Goal: Information Seeking & Learning: Learn about a topic

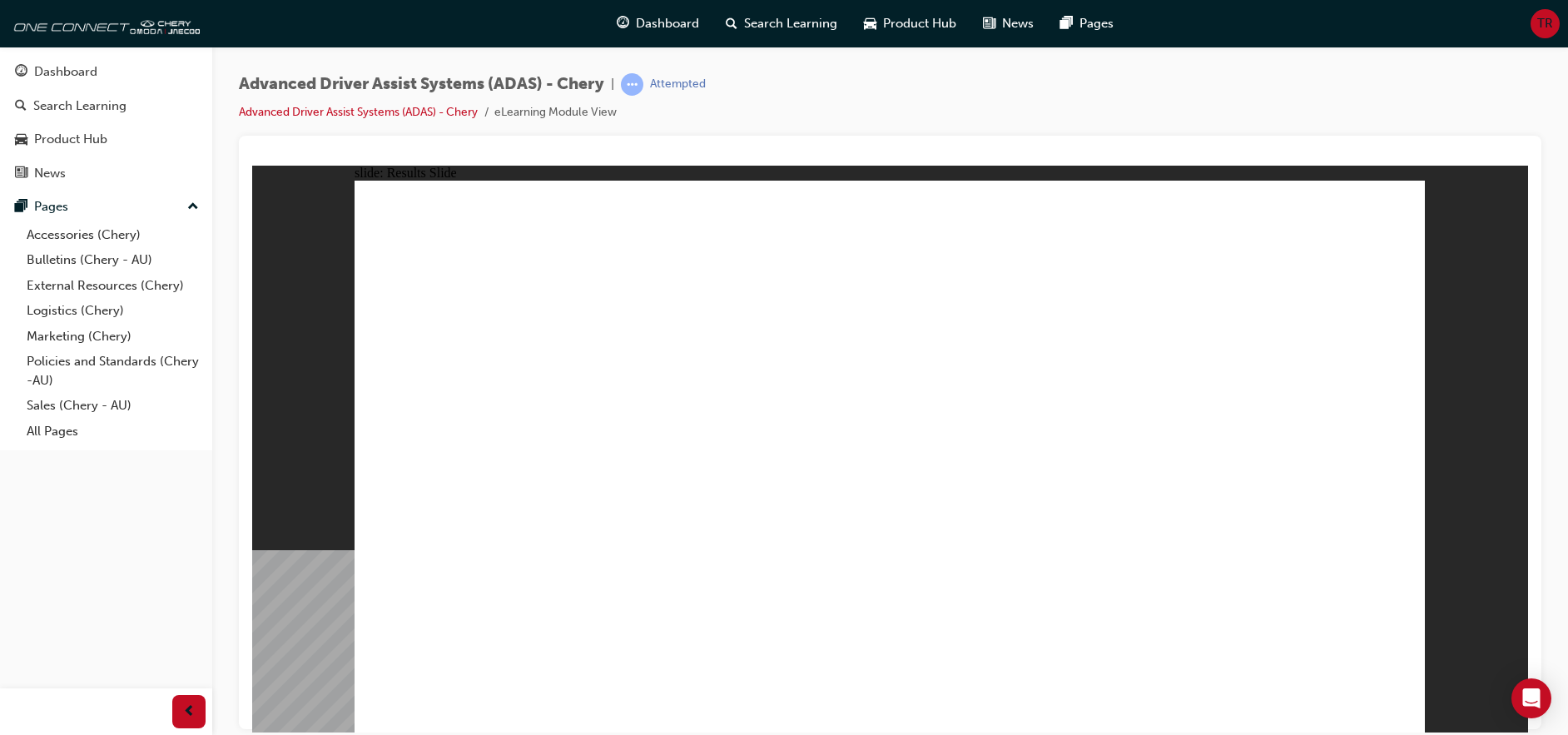
drag, startPoint x: 841, startPoint y: 615, endPoint x: 908, endPoint y: 273, distance: 348.5
drag, startPoint x: 638, startPoint y: 613, endPoint x: 858, endPoint y: 338, distance: 352.2
drag, startPoint x: 515, startPoint y: 611, endPoint x: 1313, endPoint y: 239, distance: 880.4
drag, startPoint x: 1005, startPoint y: 639, endPoint x: 1378, endPoint y: 277, distance: 519.8
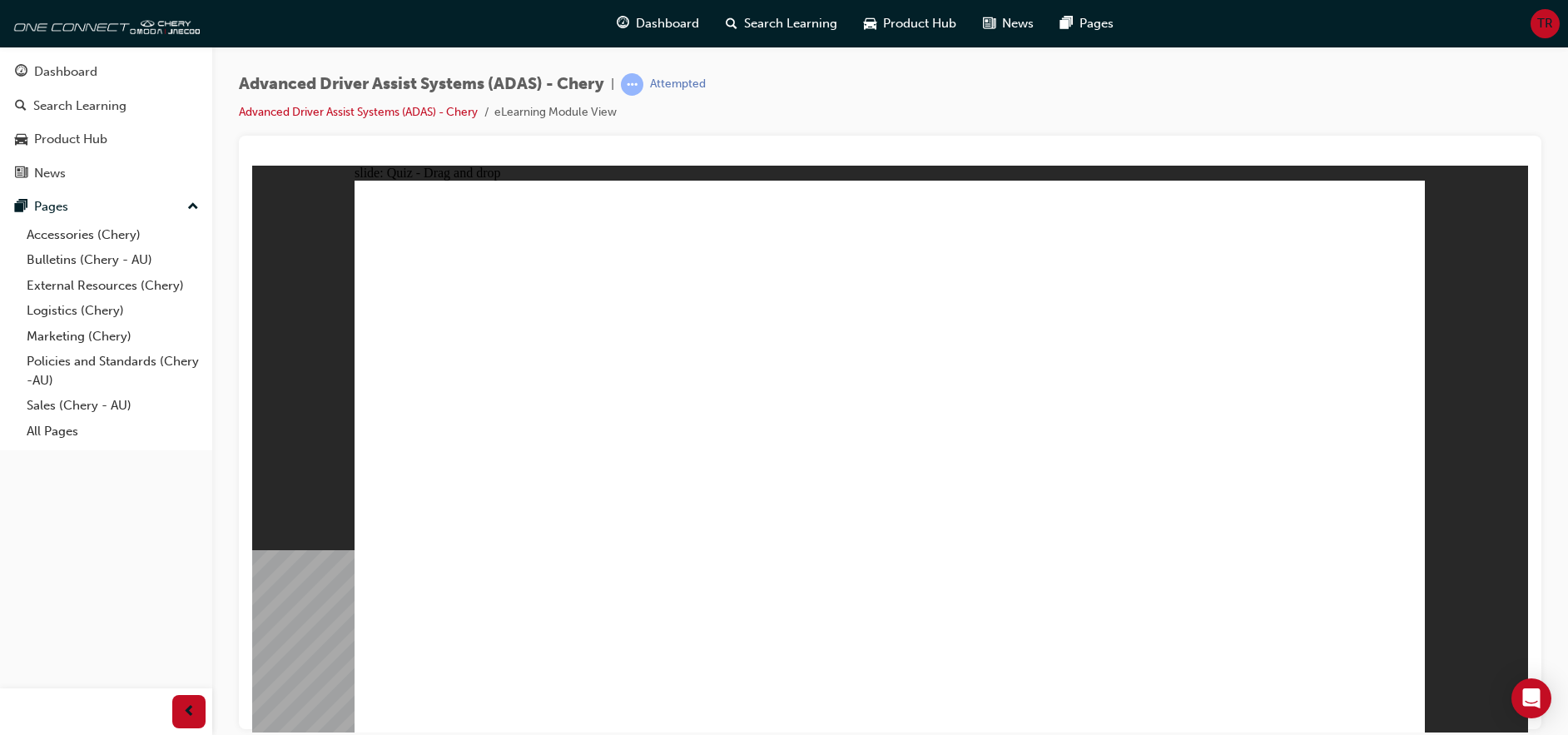
drag, startPoint x: 1177, startPoint y: 610, endPoint x: 1177, endPoint y: 313, distance: 297.0
checkbox input "true"
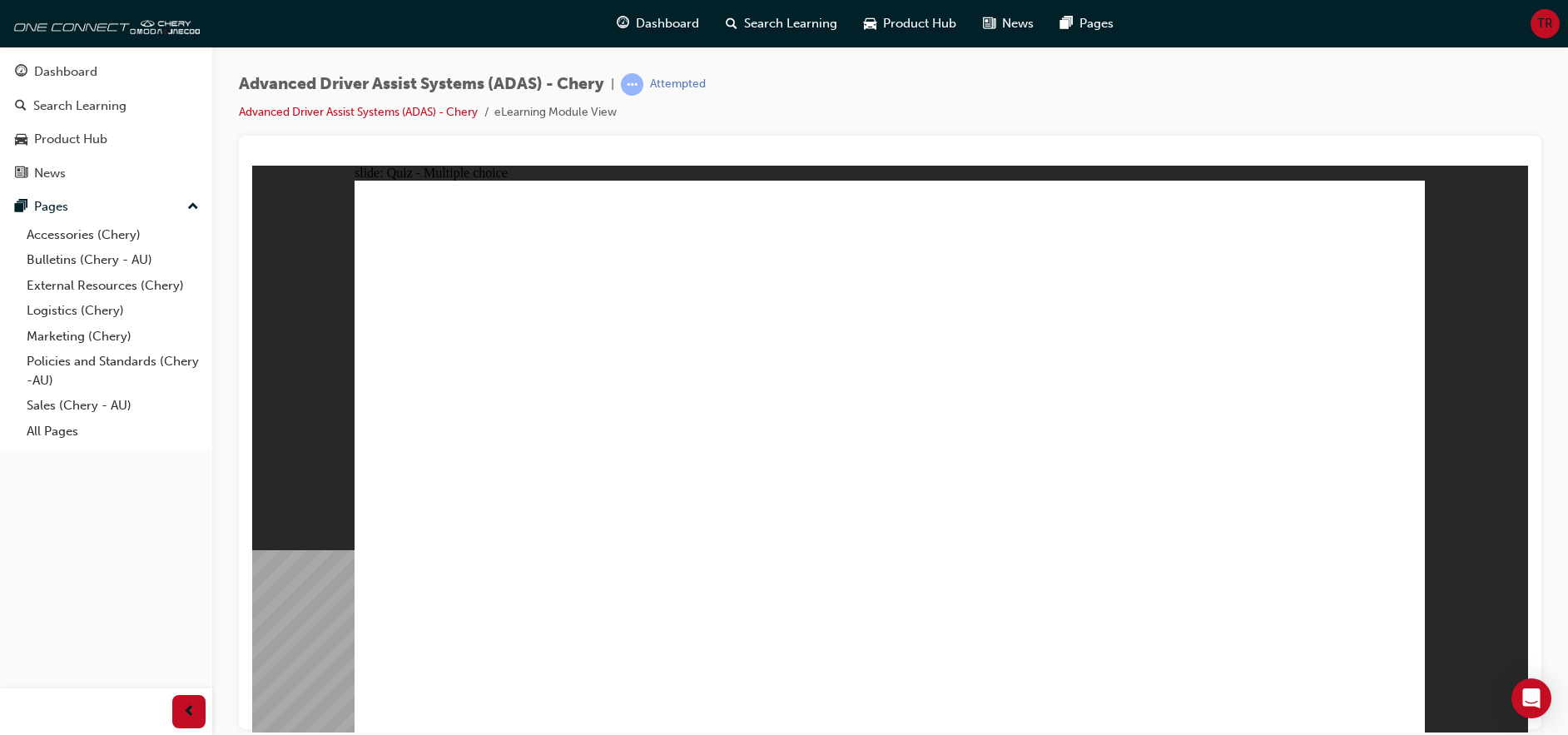
checkbox input "true"
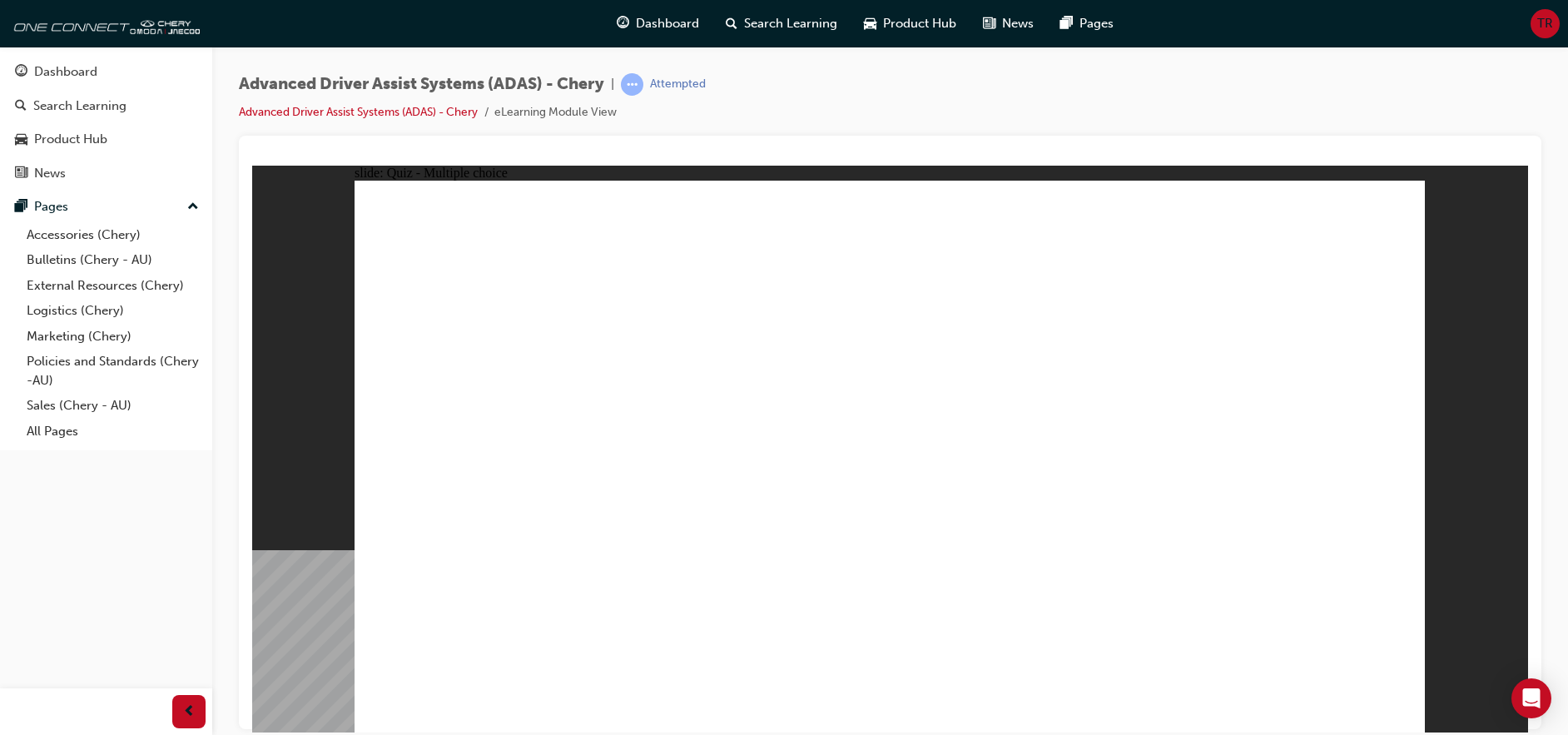
checkbox input "true"
